Goal: Transaction & Acquisition: Book appointment/travel/reservation

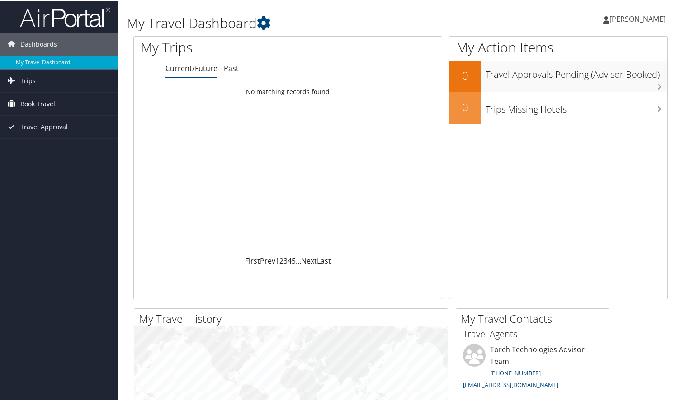
click at [53, 102] on span "Book Travel" at bounding box center [37, 103] width 35 height 23
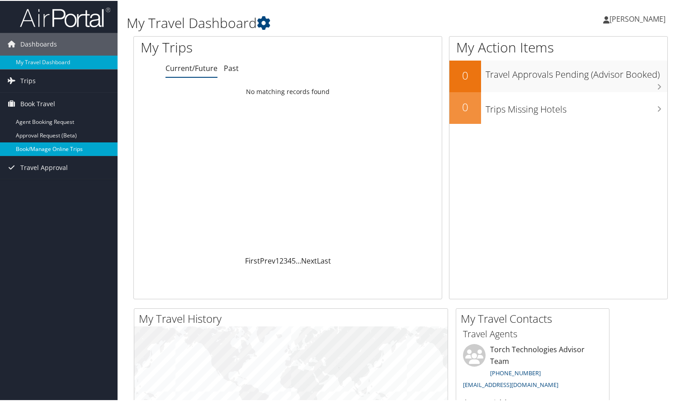
click at [50, 149] on link "Book/Manage Online Trips" at bounding box center [59, 149] width 118 height 14
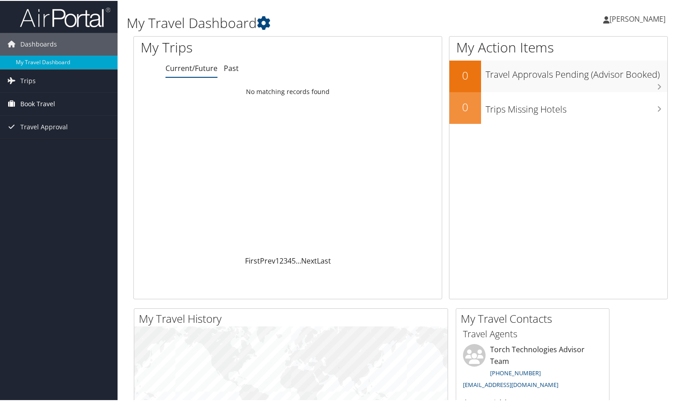
click at [57, 104] on link "Book Travel" at bounding box center [59, 103] width 118 height 23
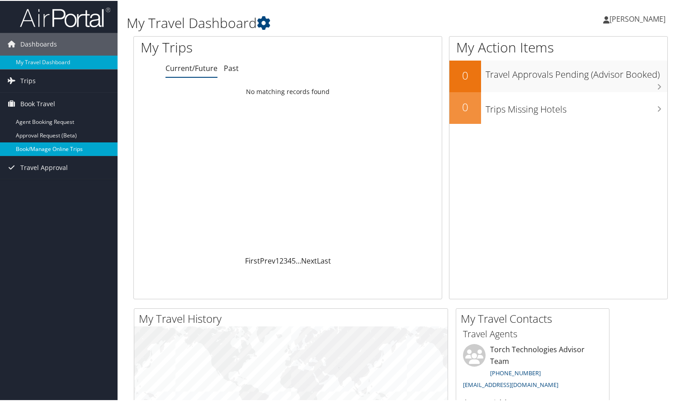
click at [52, 149] on link "Book/Manage Online Trips" at bounding box center [59, 149] width 118 height 14
